Goal: Task Accomplishment & Management: Complete application form

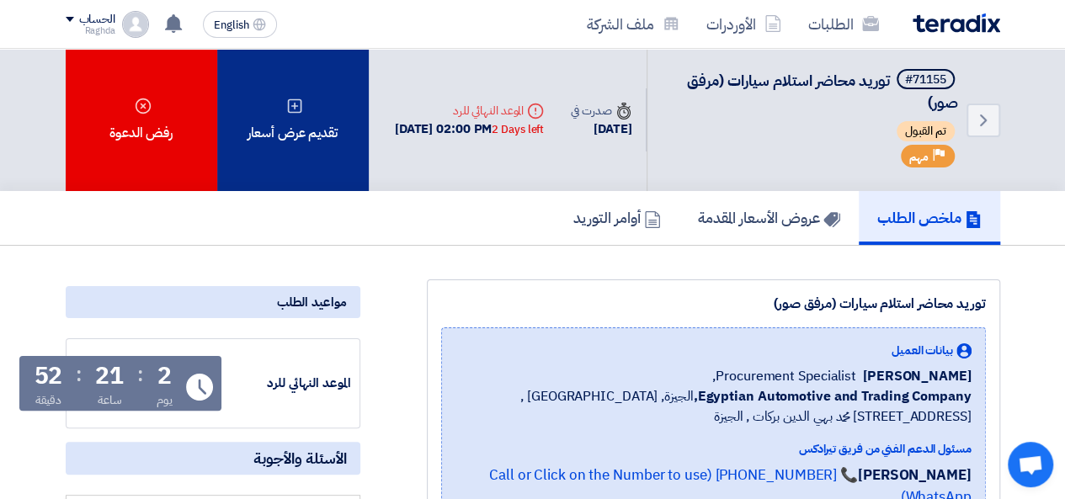
click at [330, 104] on div "تقديم عرض أسعار" at bounding box center [292, 120] width 151 height 142
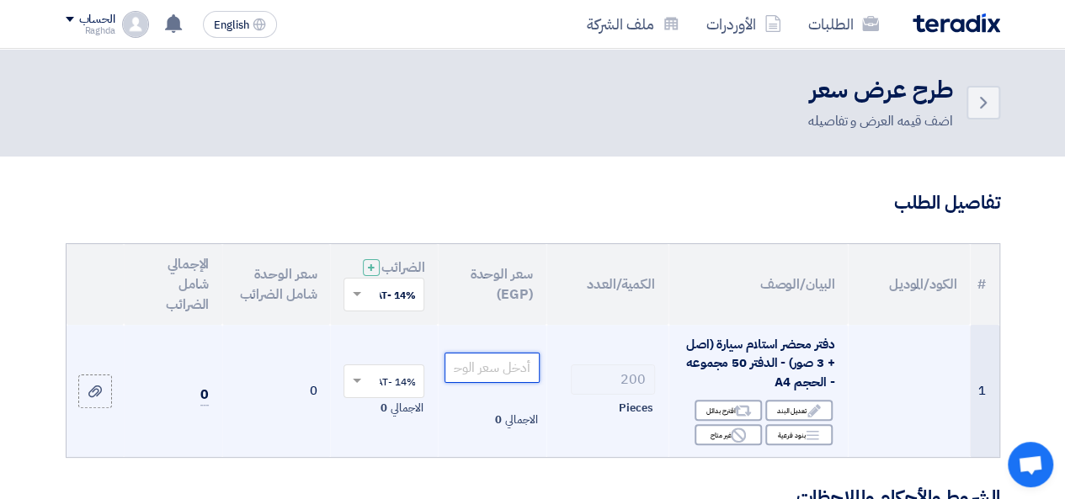
click at [497, 380] on input "number" at bounding box center [491, 368] width 94 height 30
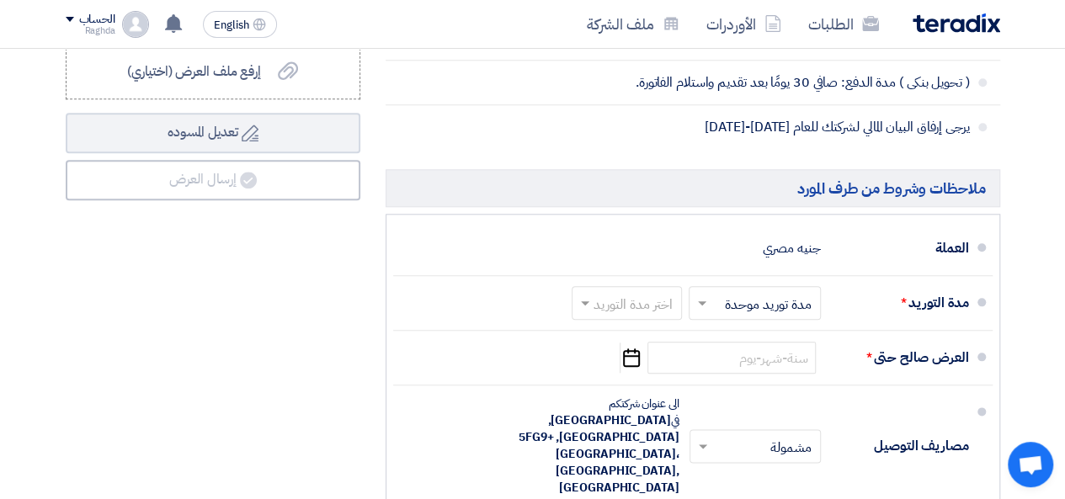
scroll to position [888, 0]
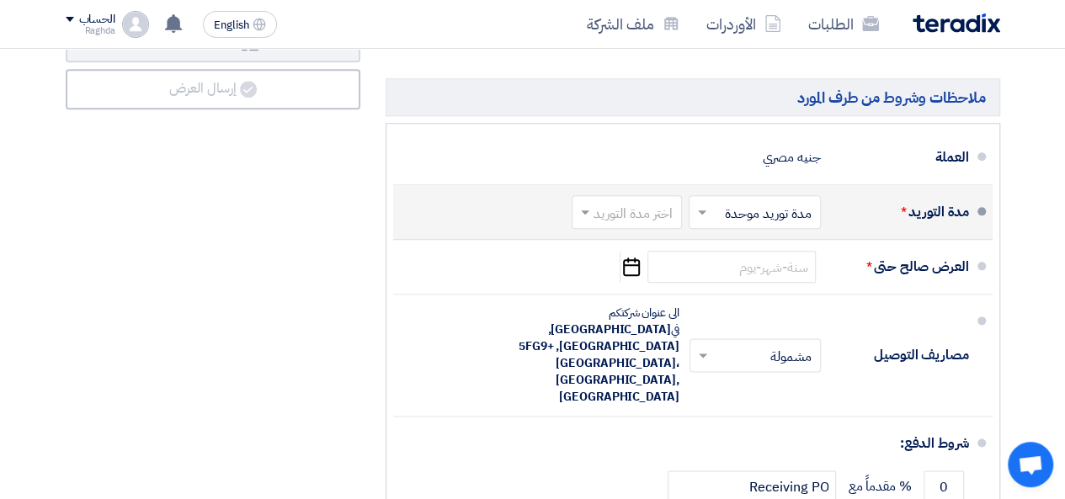
type input "120"
click at [702, 219] on span at bounding box center [699, 212] width 21 height 17
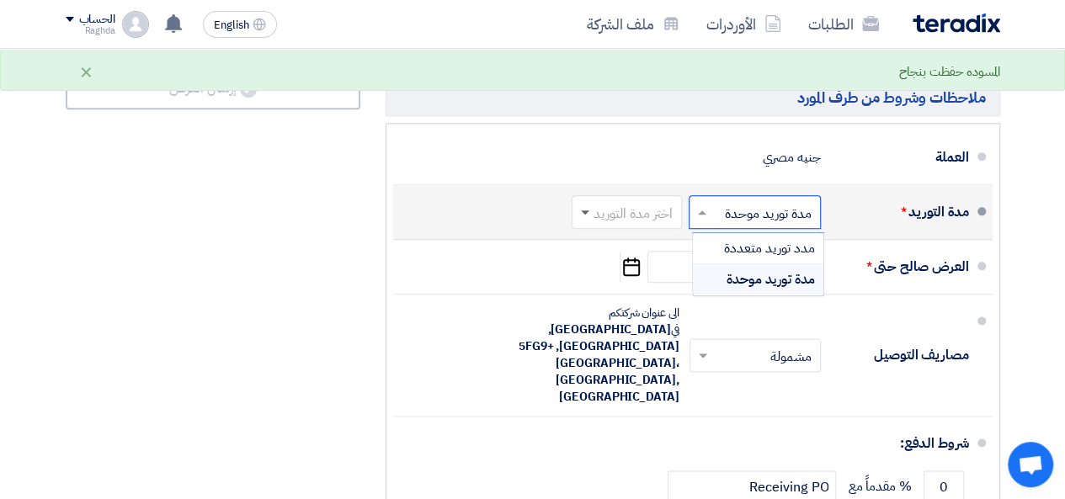
click at [583, 221] on span at bounding box center [582, 212] width 21 height 17
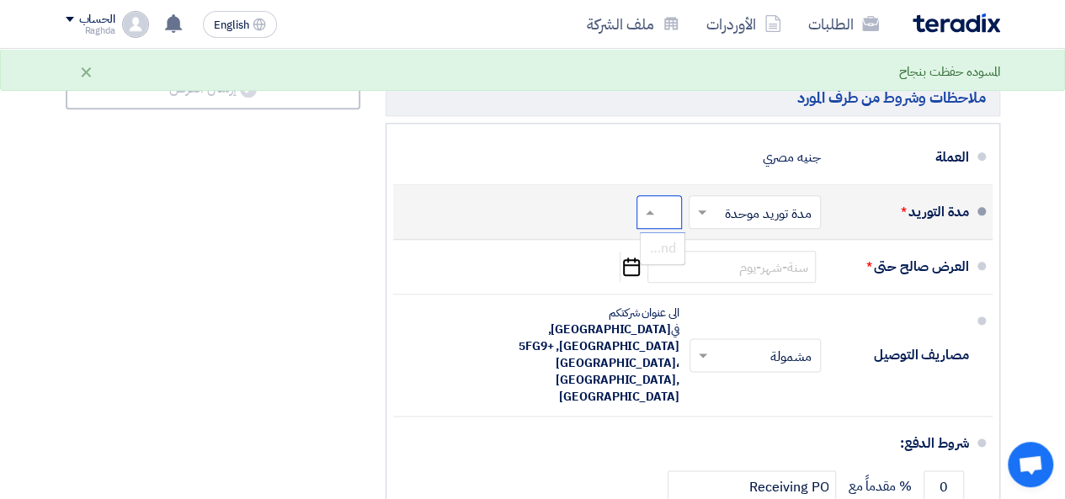
type input "من"
click at [647, 221] on span at bounding box center [647, 212] width 21 height 17
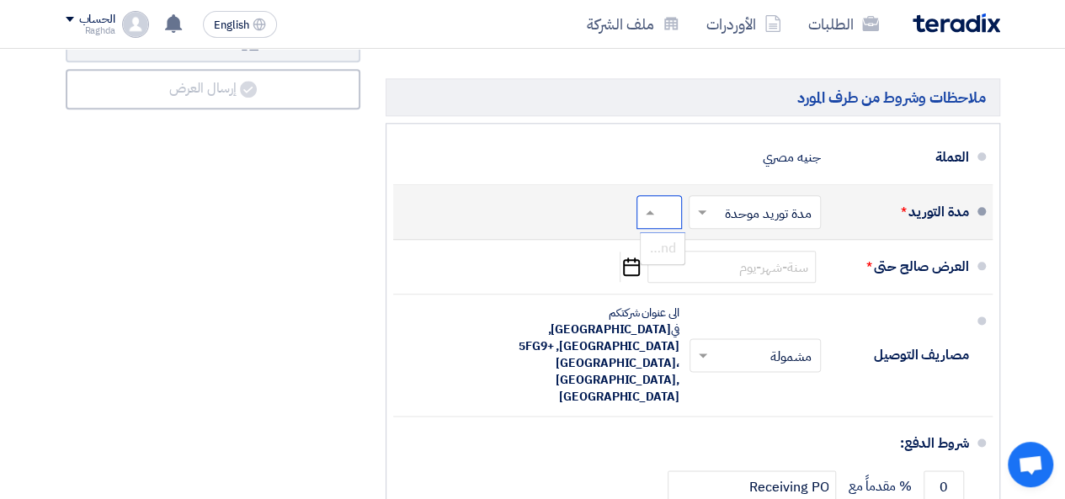
click at [660, 217] on input "من" at bounding box center [653, 214] width 42 height 24
click at [648, 218] on span at bounding box center [647, 212] width 21 height 17
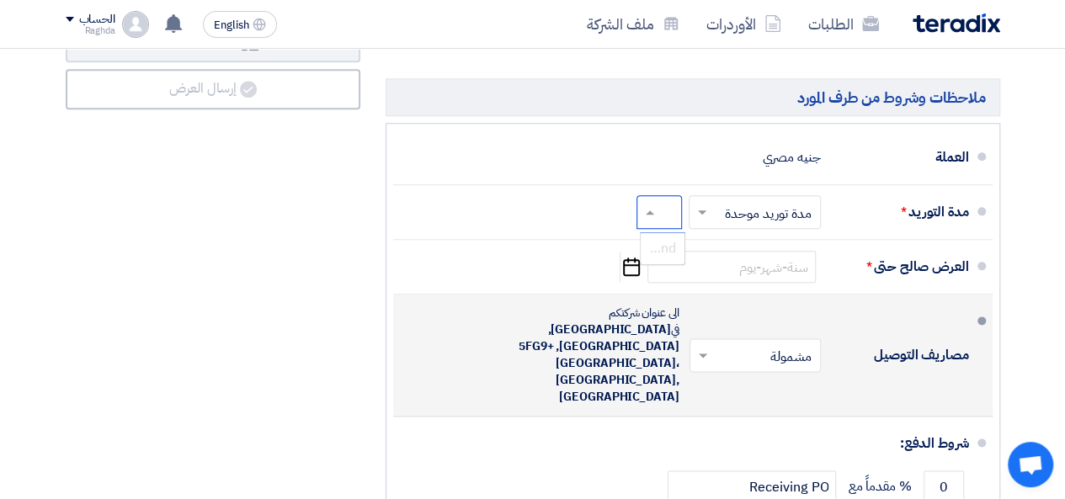
click at [474, 311] on div "مصاريف التوصيل × مشمولة × الى عنوان شركتكم في [GEOGRAPHIC_DATA], [GEOGRAPHIC_DA…" at bounding box center [688, 355] width 562 height 108
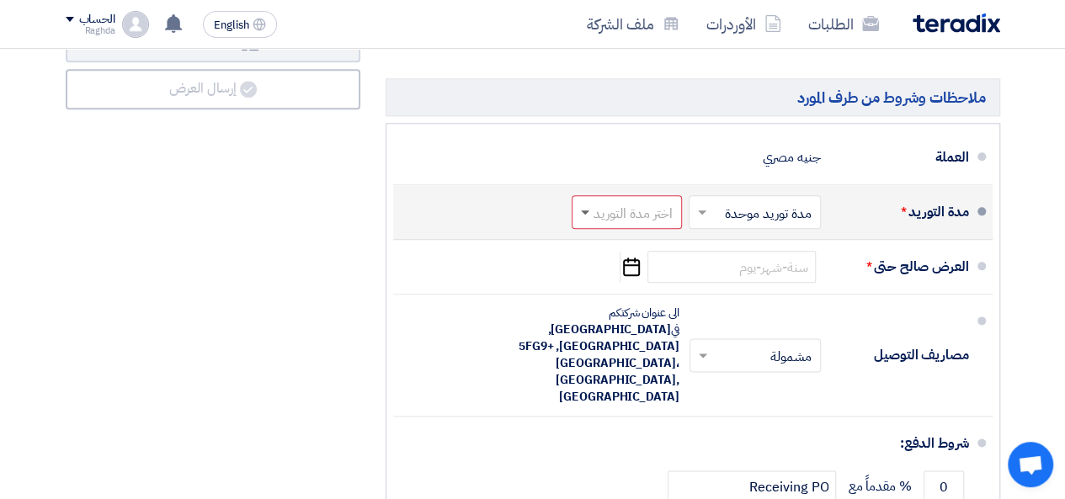
click at [589, 221] on span at bounding box center [582, 212] width 21 height 17
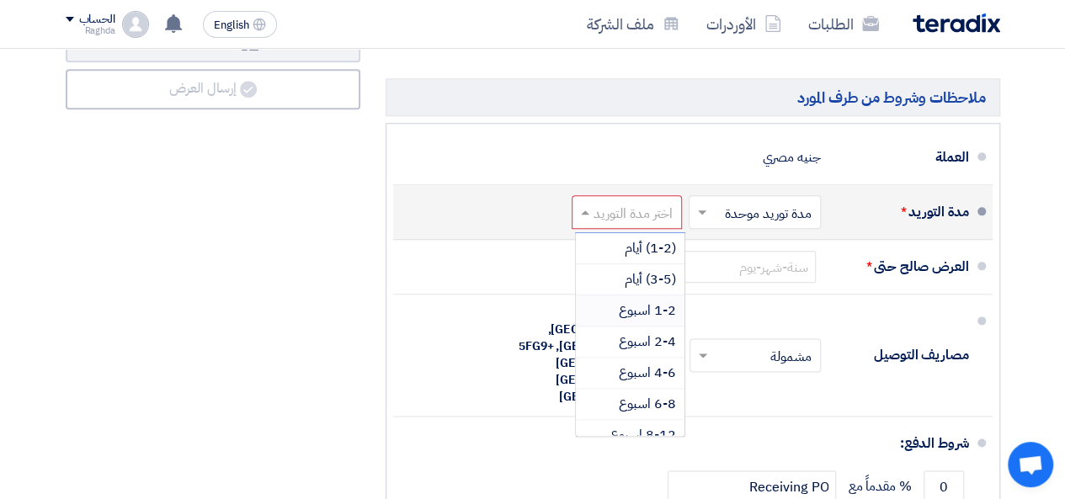
click at [655, 317] on span "1-2 اسبوع" at bounding box center [647, 310] width 57 height 20
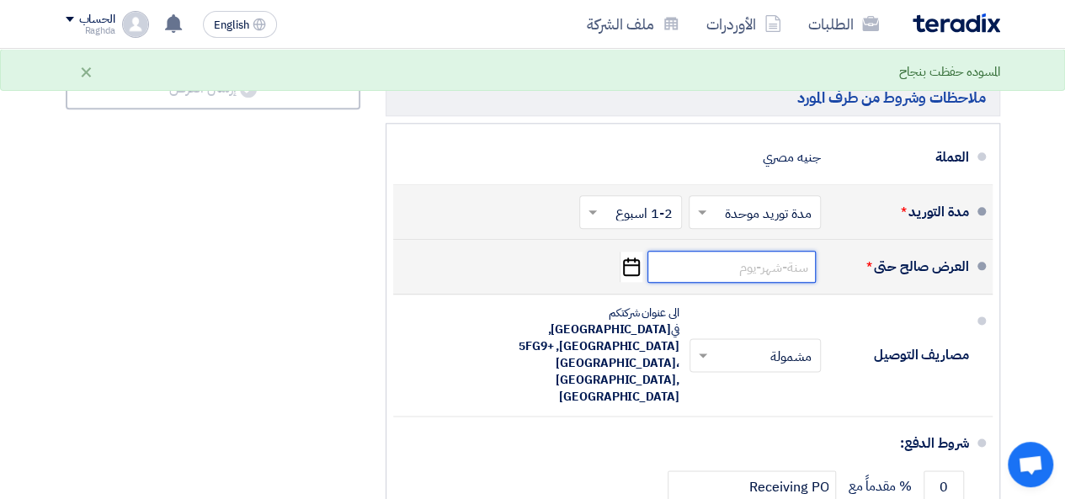
click at [763, 279] on input at bounding box center [731, 267] width 168 height 32
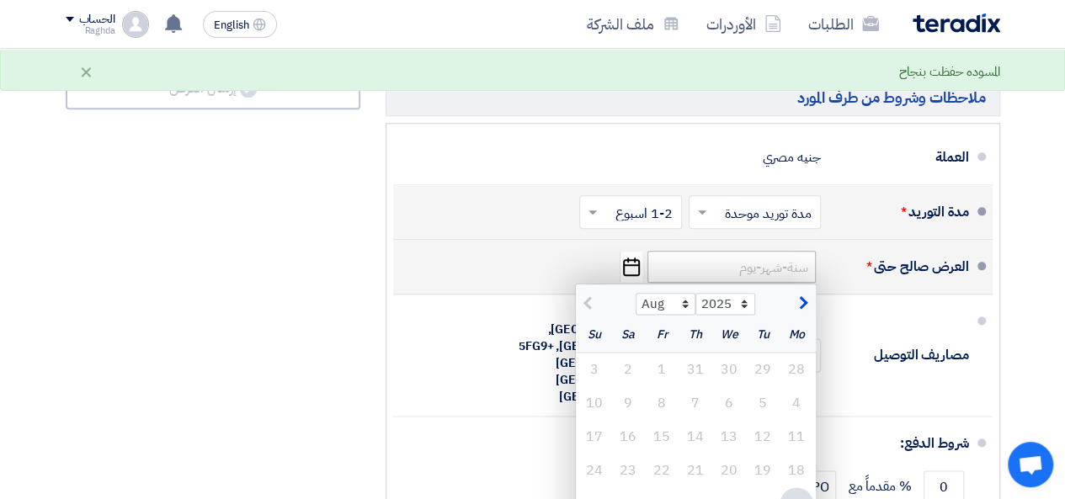
type input "[DATE]"
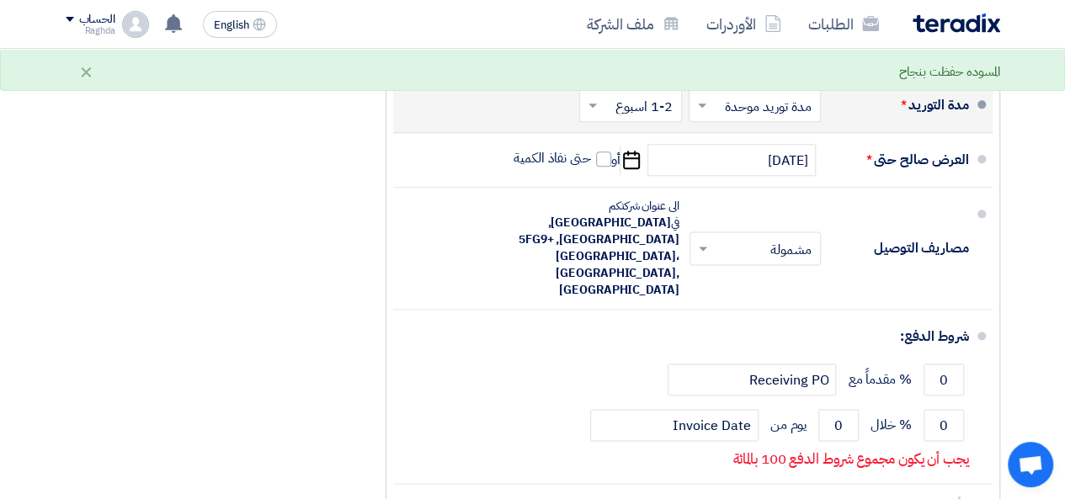
scroll to position [959, 0]
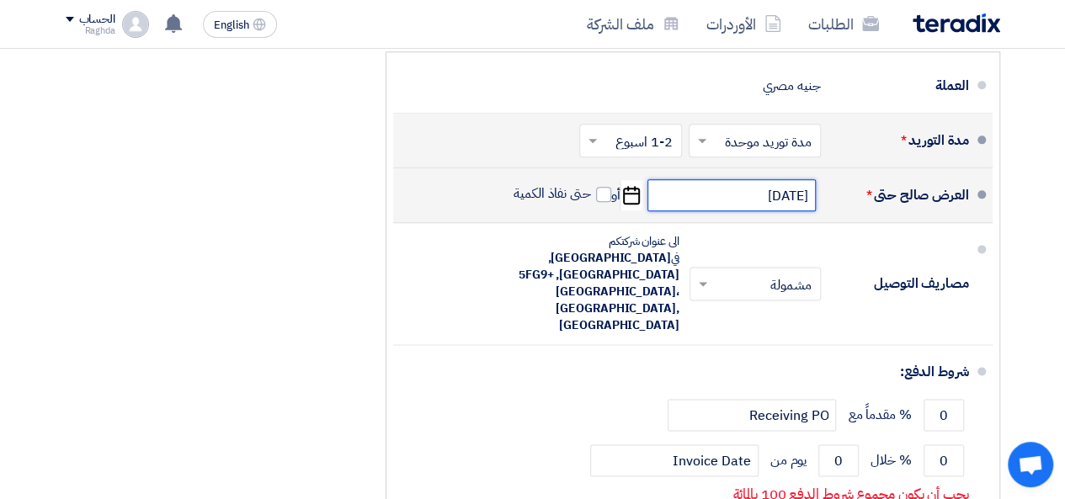
click at [742, 210] on input "[DATE]" at bounding box center [731, 195] width 168 height 32
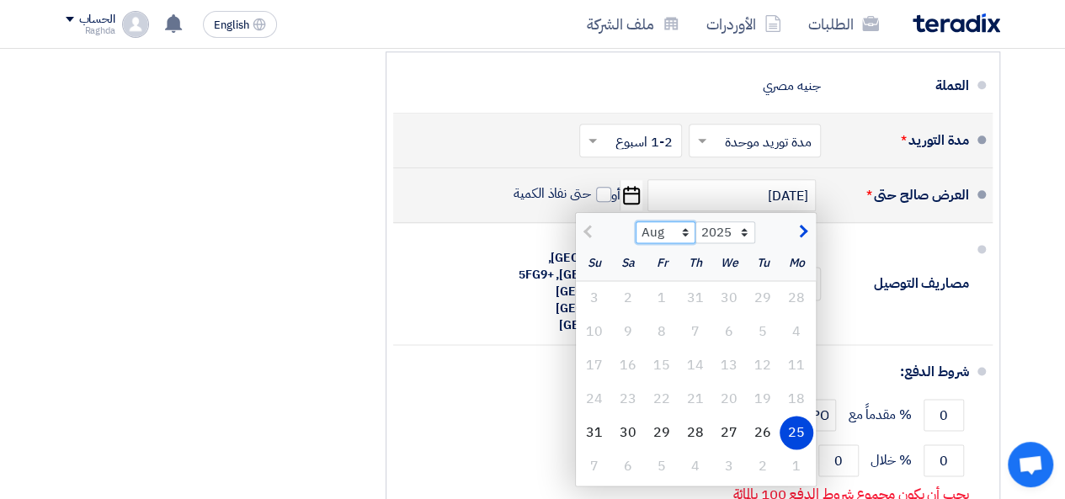
click at [685, 243] on select "Aug Sep Oct Nov Dec" at bounding box center [665, 232] width 60 height 22
select select "9"
click at [635, 230] on select "Aug Sep Oct Nov Dec" at bounding box center [665, 232] width 60 height 22
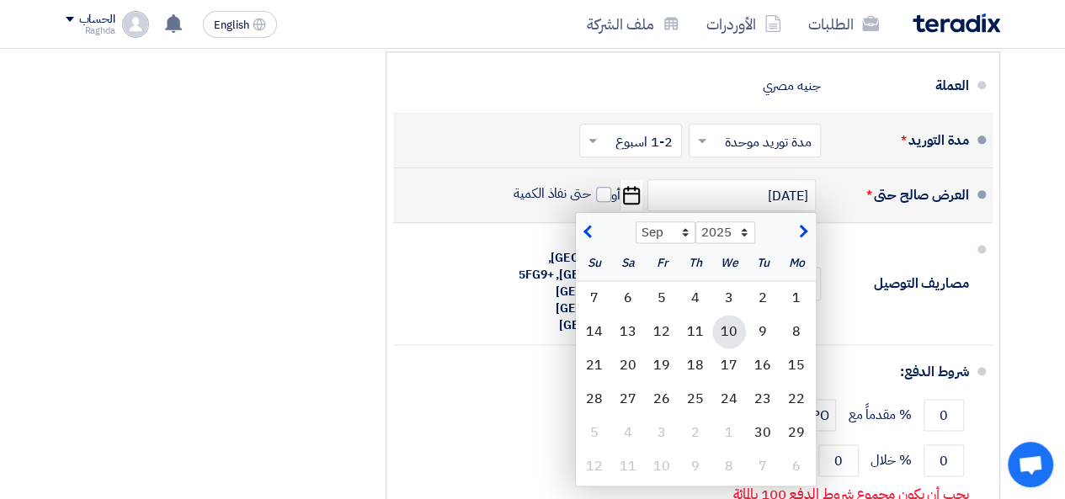
click at [737, 343] on div "10" at bounding box center [729, 332] width 34 height 34
type input "[DATE]"
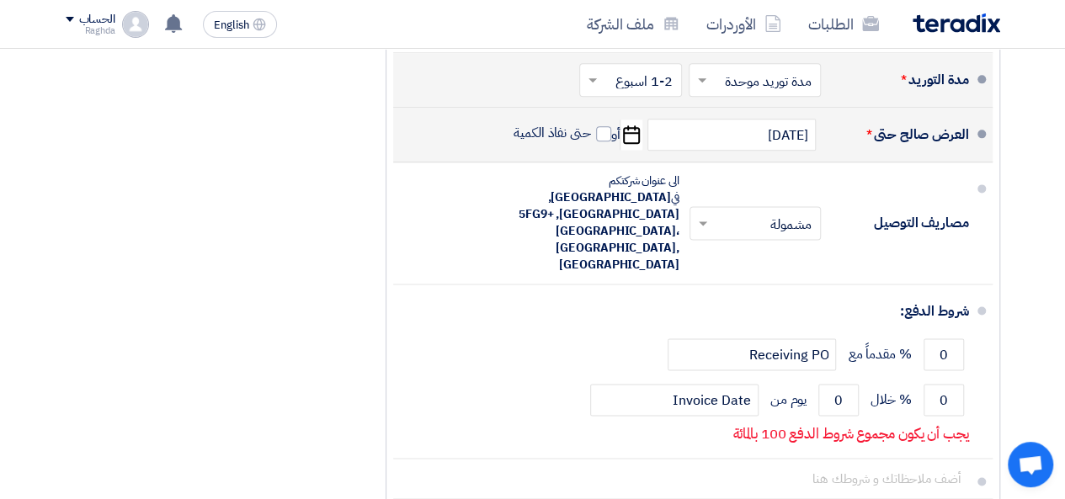
scroll to position [1062, 0]
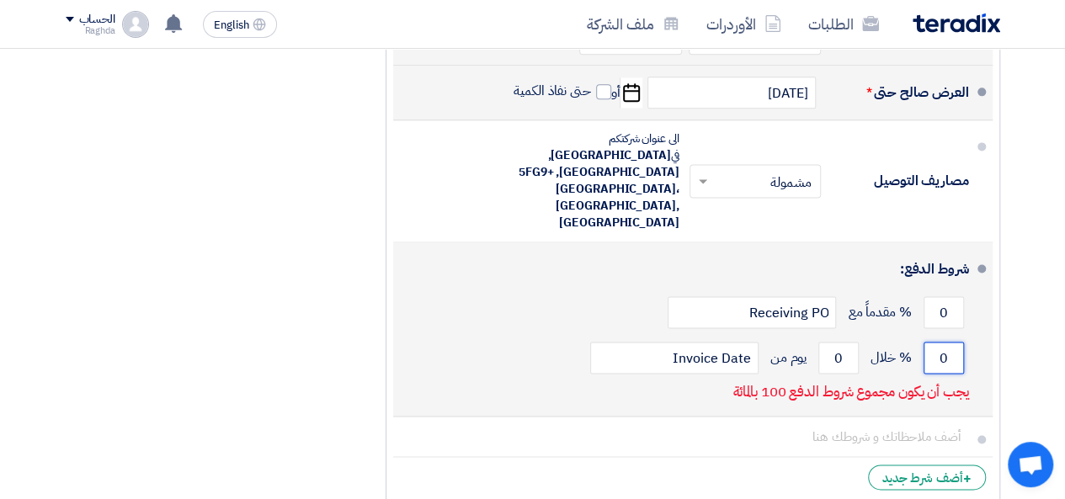
click at [940, 342] on input "0" at bounding box center [943, 358] width 40 height 32
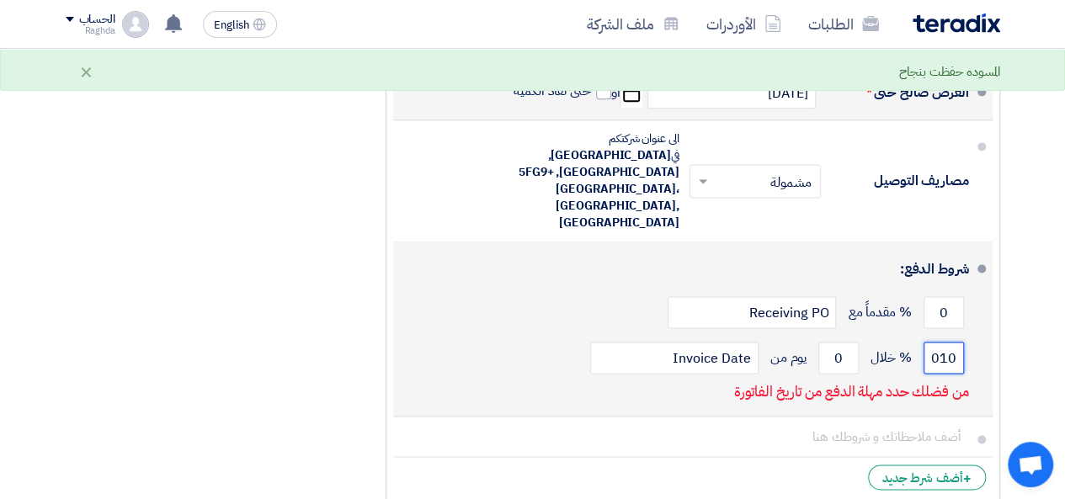
scroll to position [0, 0]
type input "0"
click at [834, 342] on input "0" at bounding box center [838, 358] width 40 height 32
drag, startPoint x: 827, startPoint y: 331, endPoint x: 850, endPoint y: 327, distance: 23.1
click at [850, 342] on input "0" at bounding box center [838, 358] width 40 height 32
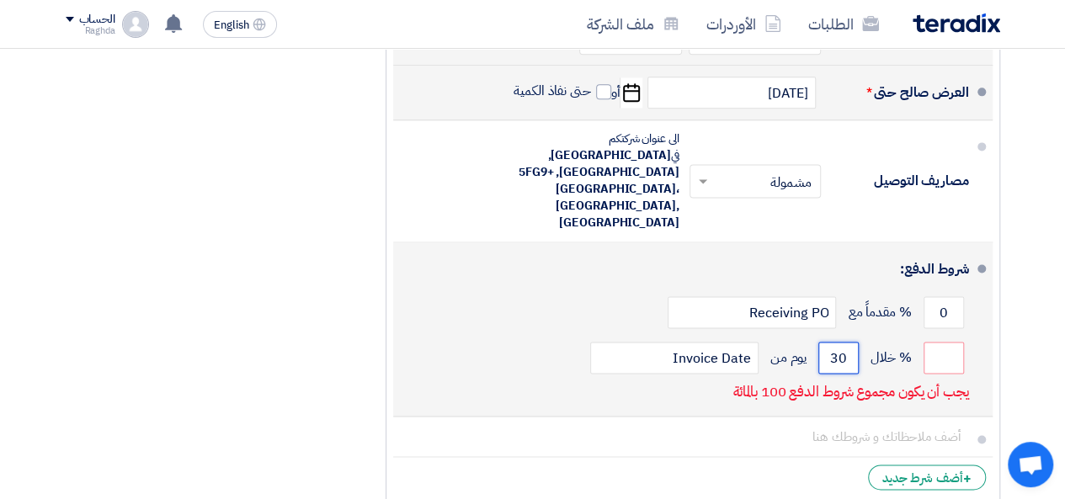
type input "30"
click at [507, 335] on div "% خلال 30 يوم من Invoice Date" at bounding box center [688, 357] width 562 height 45
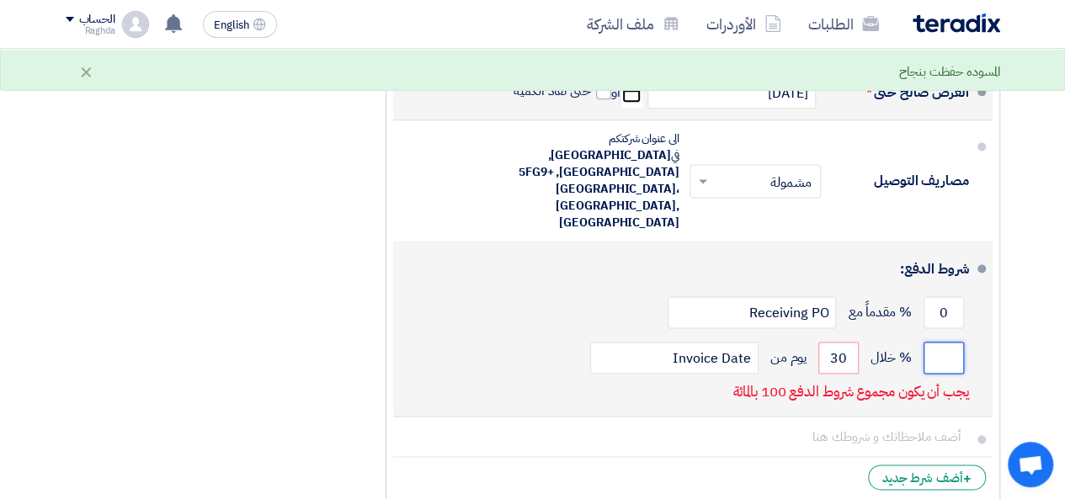
click at [953, 342] on input "number" at bounding box center [943, 358] width 40 height 32
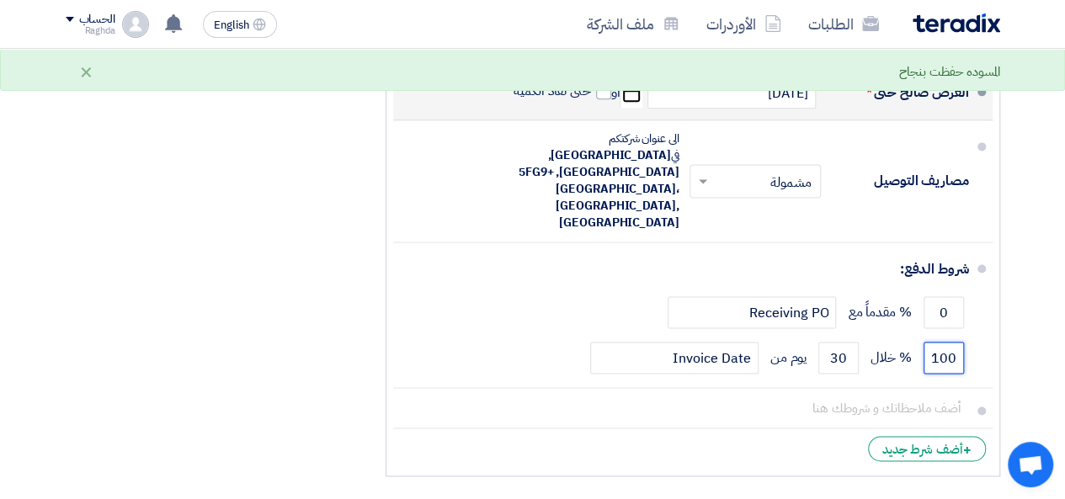
type input "100"
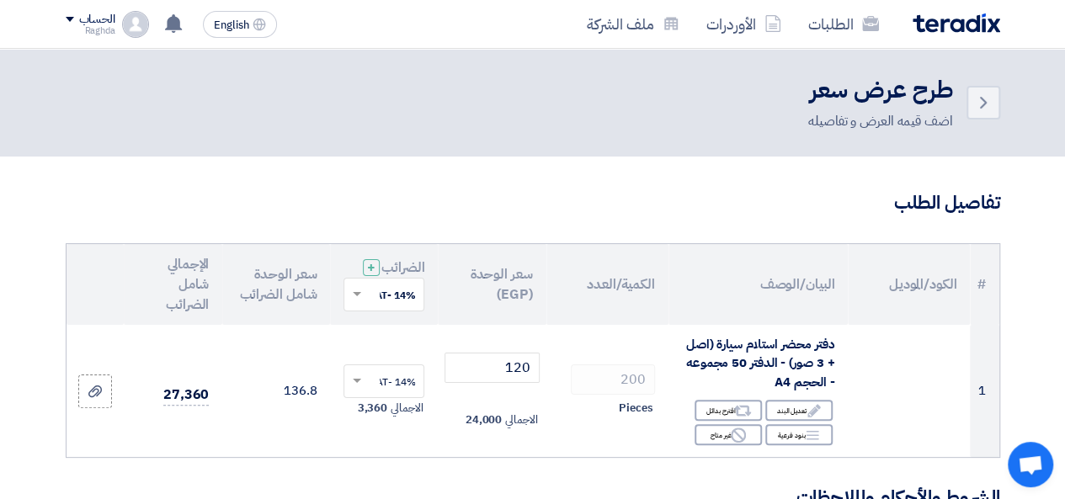
click at [1060, 67] on header "Back طرح عرض سعر اضف قيمه العرض و تفاصيله" at bounding box center [532, 103] width 1065 height 108
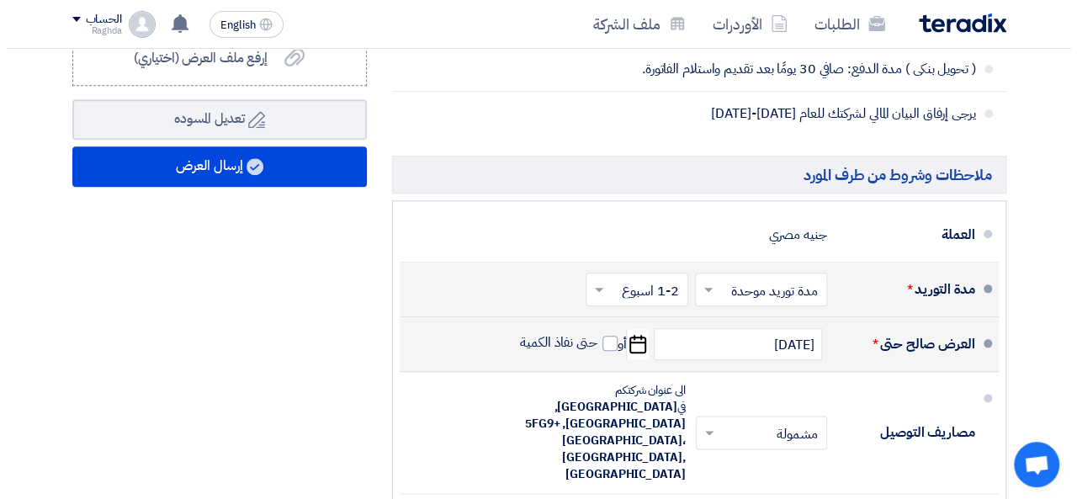
scroll to position [815, 0]
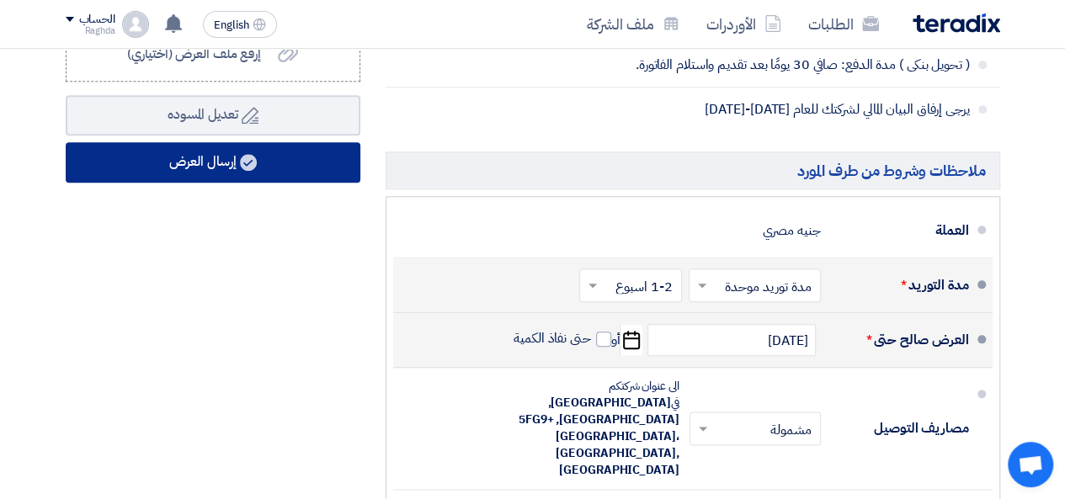
click at [230, 178] on button "إرسال العرض" at bounding box center [213, 162] width 295 height 40
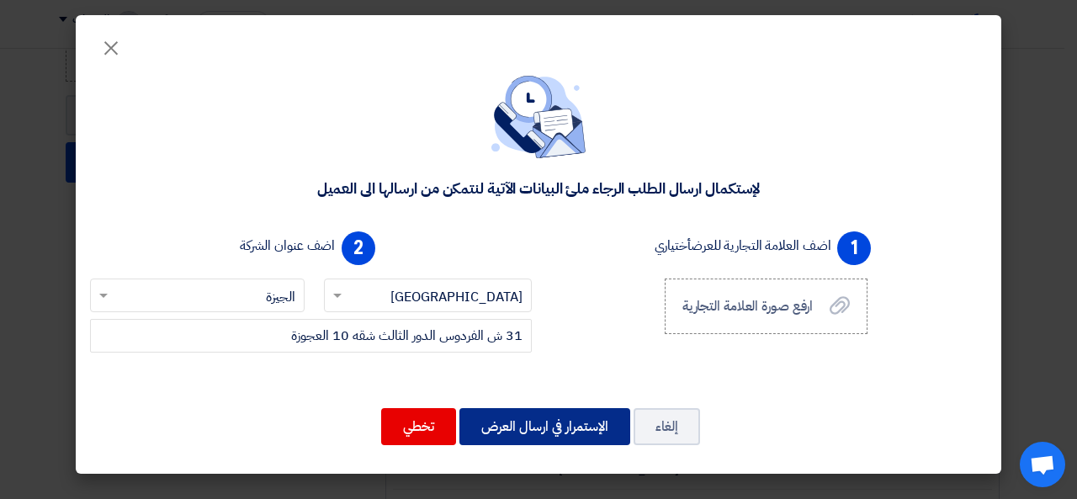
click at [550, 423] on button "الإستمرار في ارسال العرض" at bounding box center [545, 426] width 171 height 37
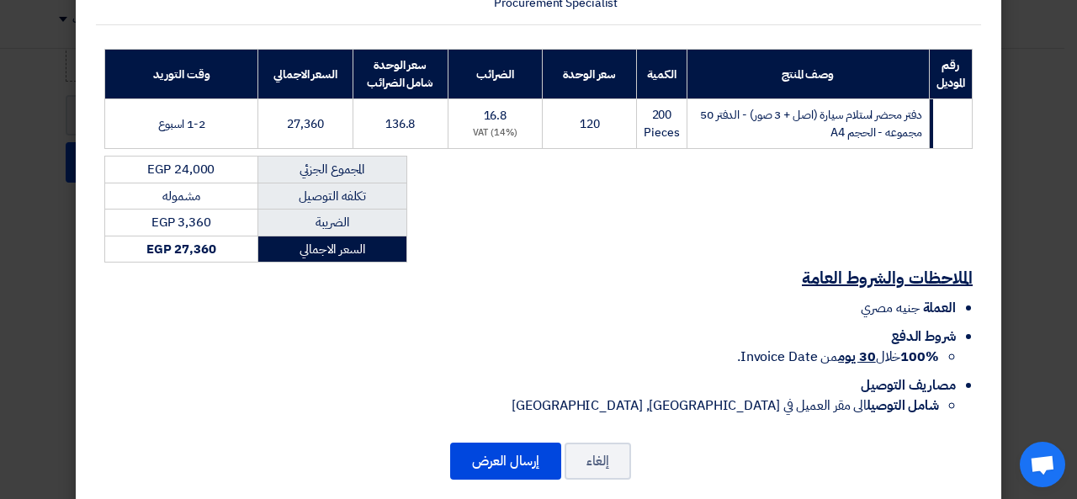
scroll to position [241, 0]
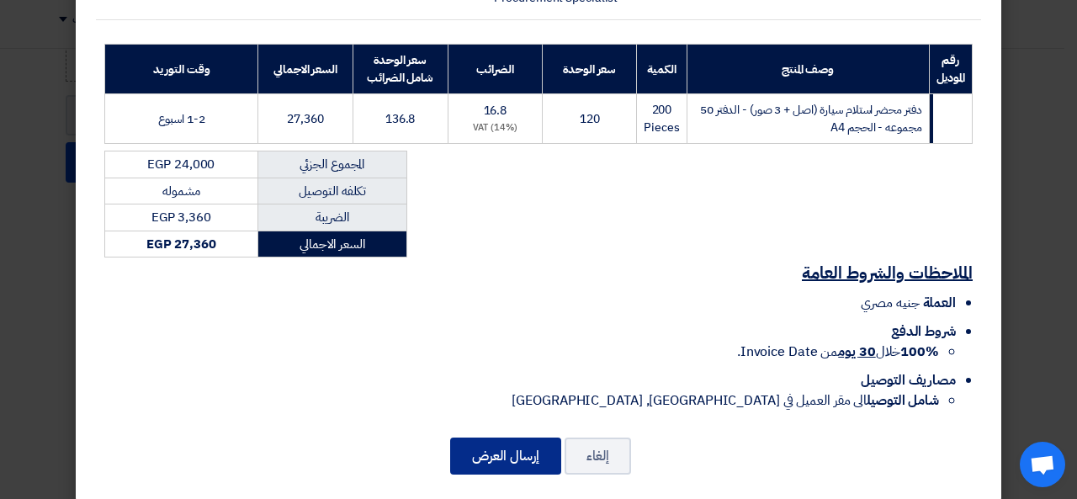
click at [500, 438] on button "إرسال العرض" at bounding box center [505, 456] width 111 height 37
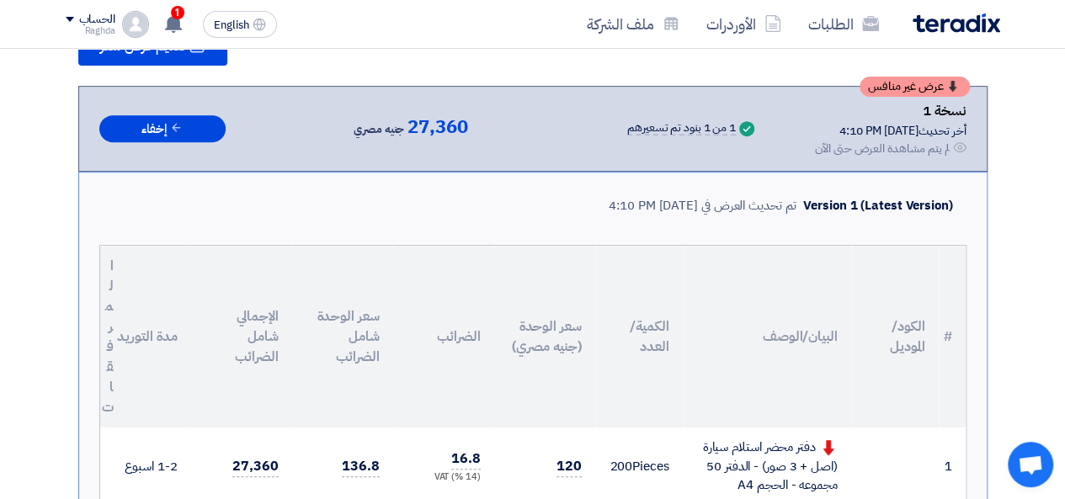
scroll to position [125, 0]
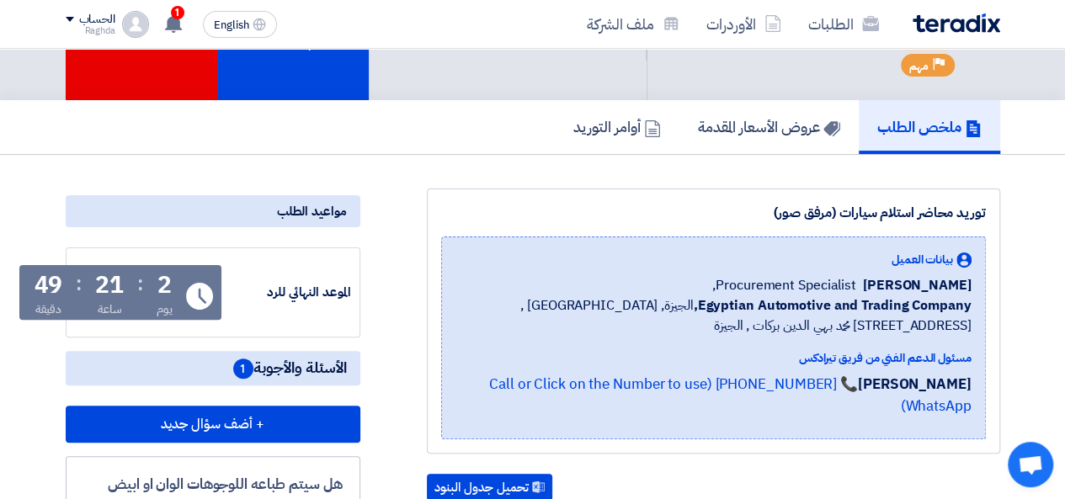
scroll to position [13, 0]
